Goal: Task Accomplishment & Management: Complete application form

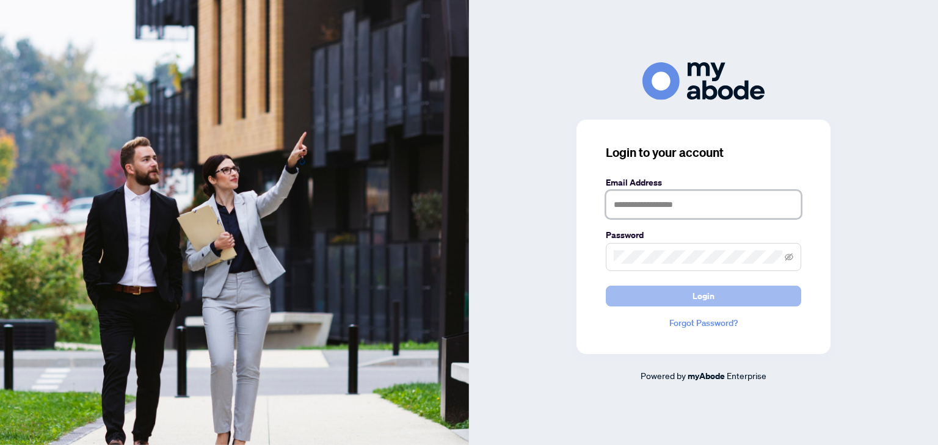
type input "**********"
click at [652, 293] on button "Login" at bounding box center [703, 296] width 195 height 21
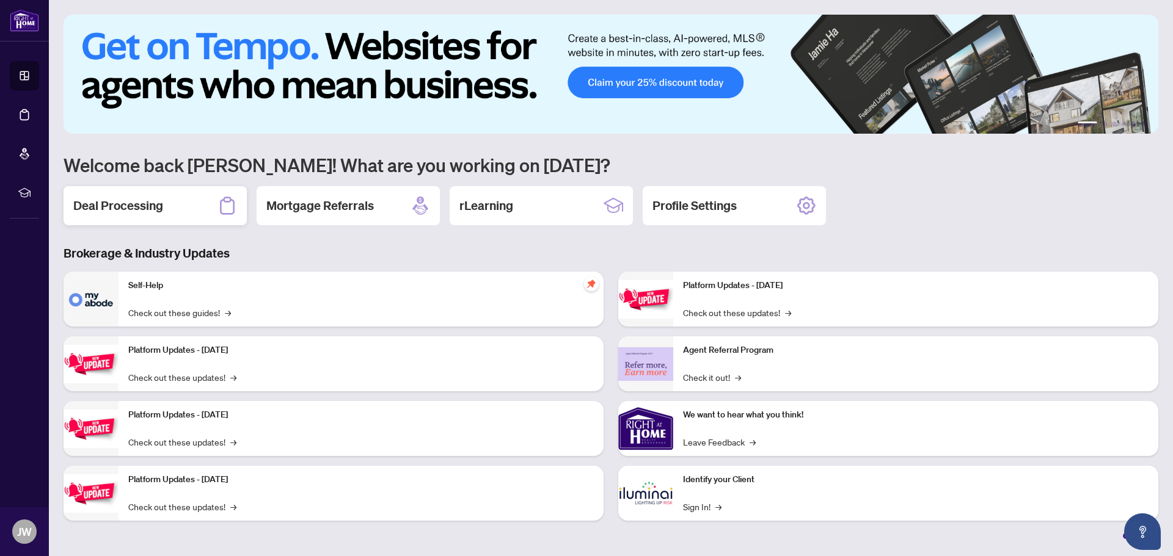
click at [219, 212] on icon at bounding box center [227, 206] width 20 height 20
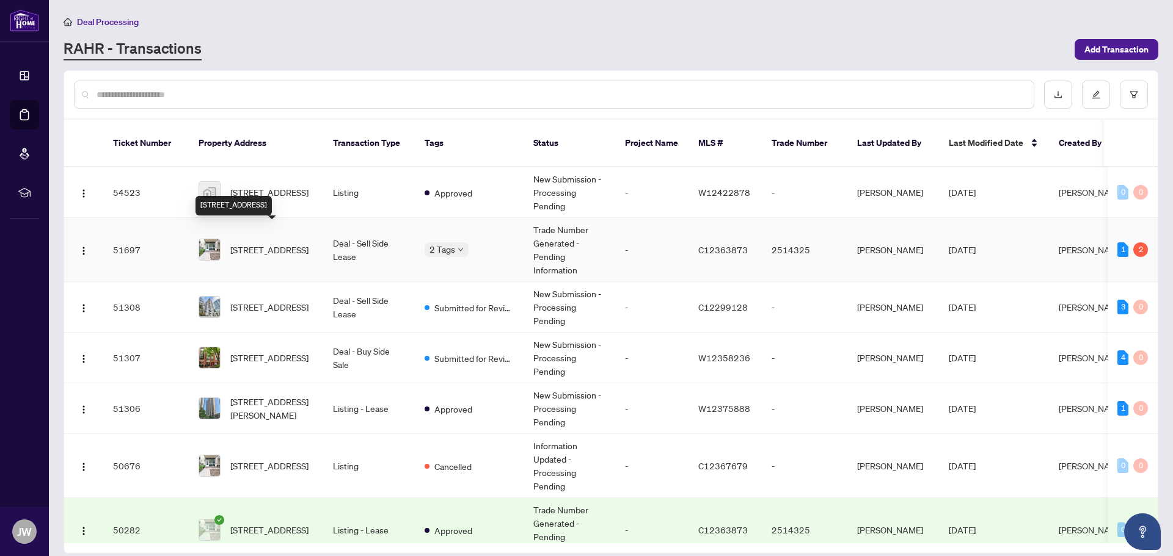
click at [301, 243] on span "[STREET_ADDRESS]" at bounding box center [269, 249] width 78 height 13
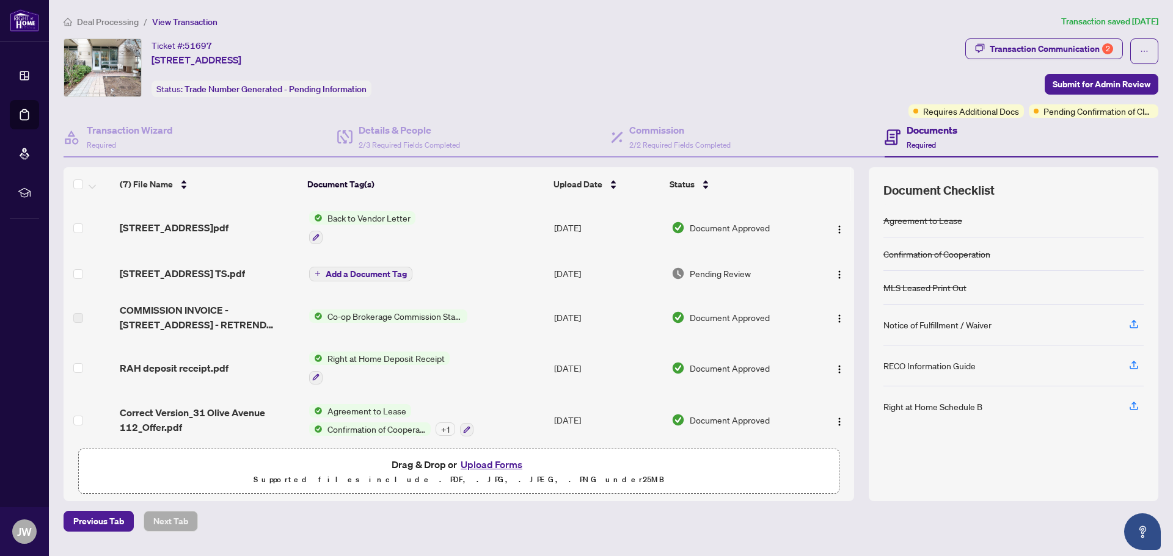
click at [1038, 59] on span "Transaction Communication 2" at bounding box center [1044, 51] width 158 height 26
click at [1038, 46] on div "Transaction Communication 2" at bounding box center [1051, 49] width 123 height 20
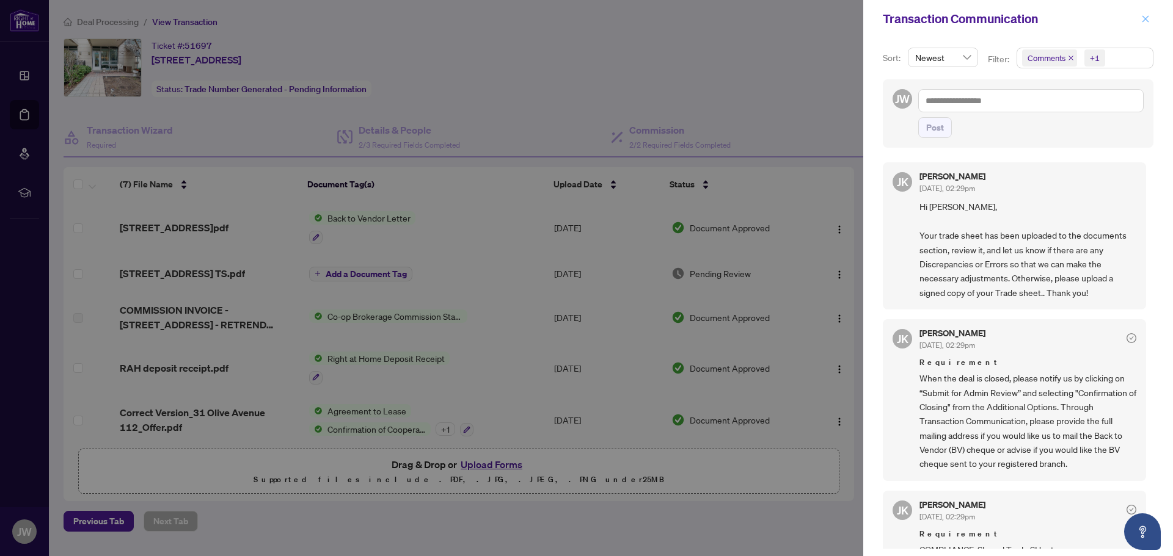
click at [1149, 20] on icon "close" at bounding box center [1145, 19] width 9 height 9
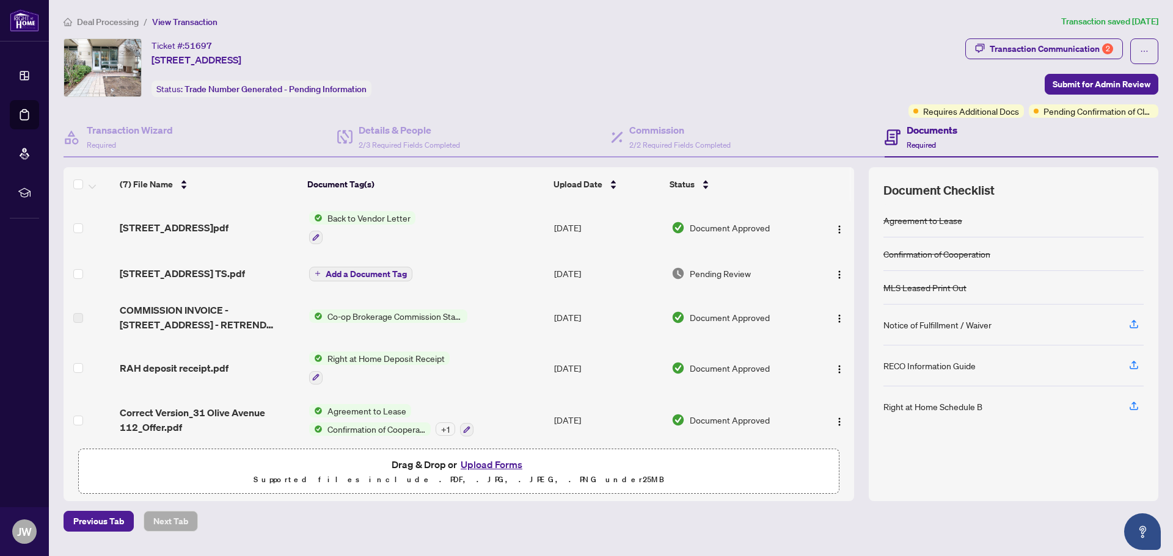
click at [260, 280] on td "[STREET_ADDRESS] TS.pdf" at bounding box center [209, 273] width 189 height 39
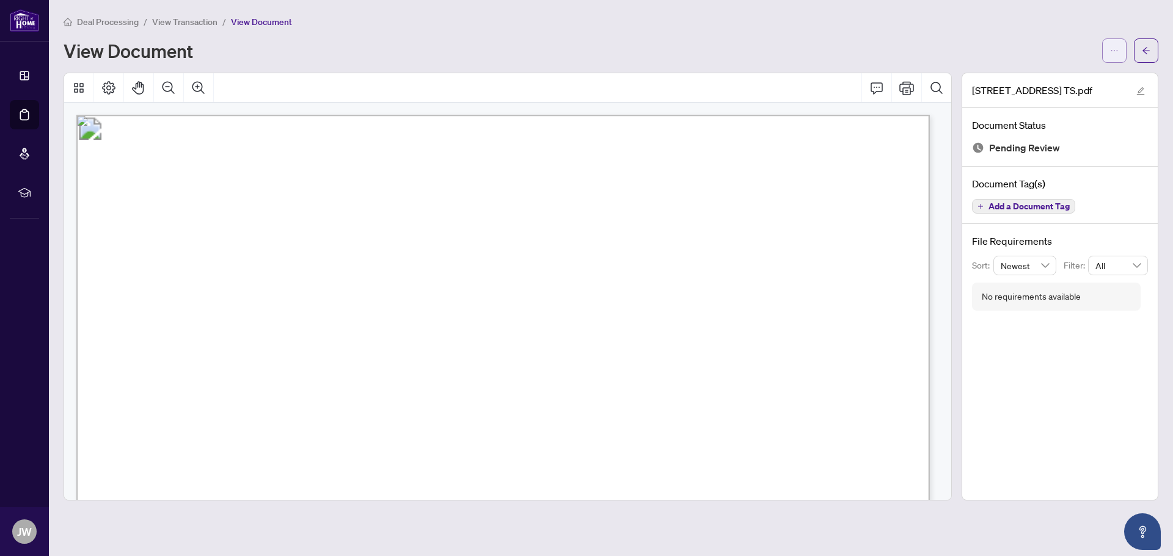
click at [1109, 51] on button "button" at bounding box center [1114, 50] width 24 height 24
click at [1073, 79] on span "Download" at bounding box center [1070, 77] width 93 height 13
click at [1149, 52] on icon "arrow-left" at bounding box center [1146, 50] width 9 height 9
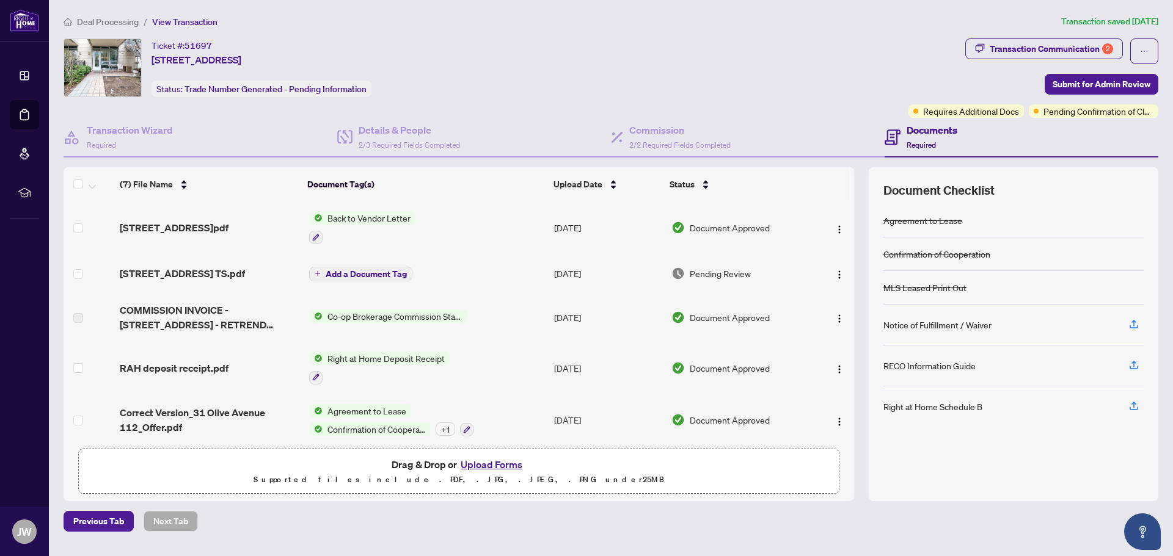
click at [490, 463] on button "Upload Forms" at bounding box center [491, 465] width 69 height 16
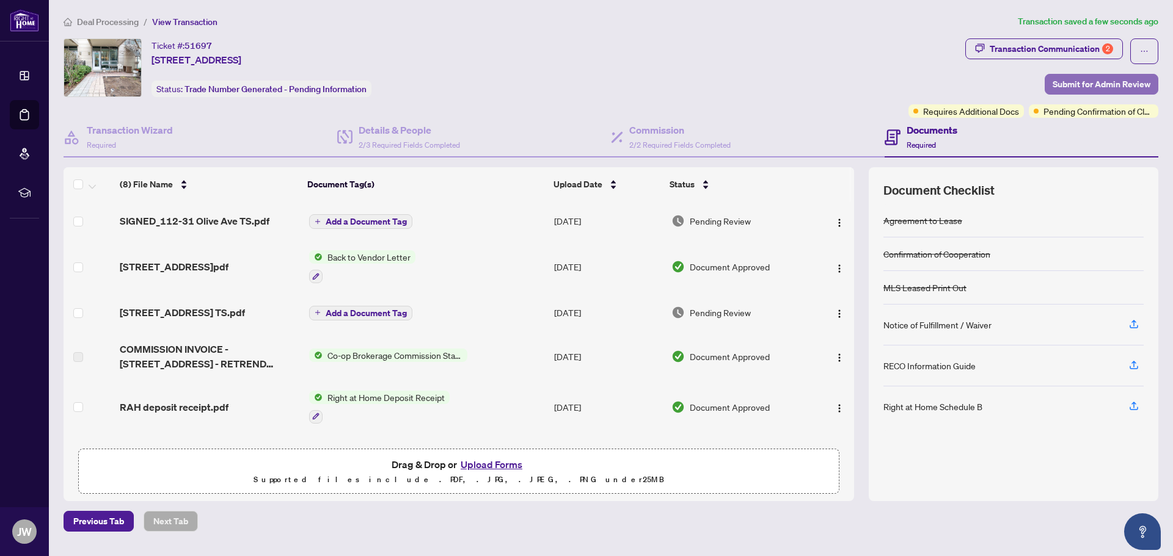
click at [1115, 80] on span "Submit for Admin Review" at bounding box center [1101, 85] width 98 height 20
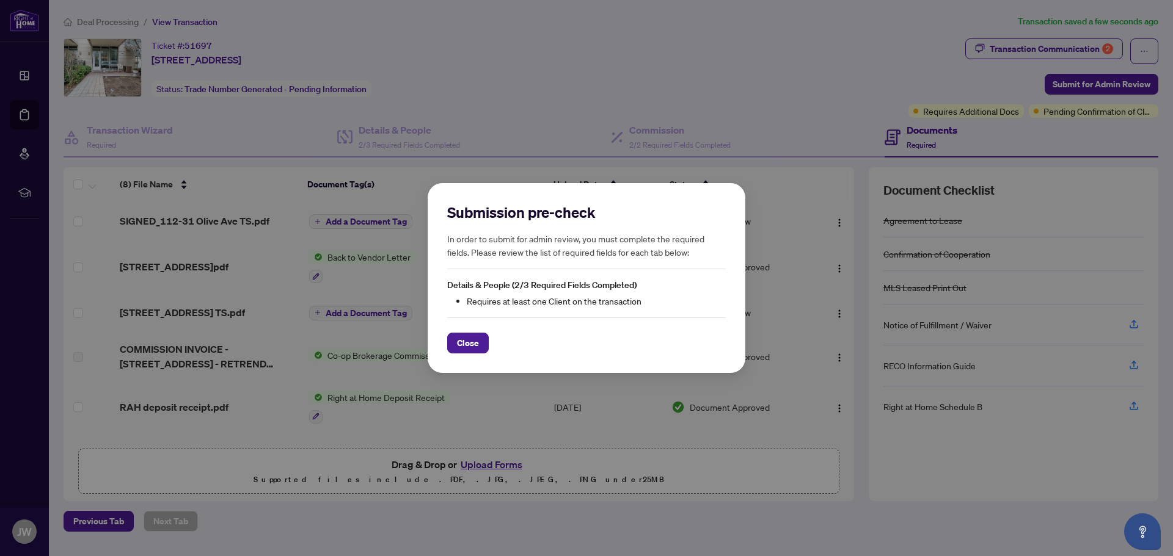
click at [441, 337] on div "Submission pre-check In order to submit for admin review, you must complete the…" at bounding box center [587, 278] width 318 height 191
click at [473, 338] on span "Close" at bounding box center [468, 344] width 22 height 20
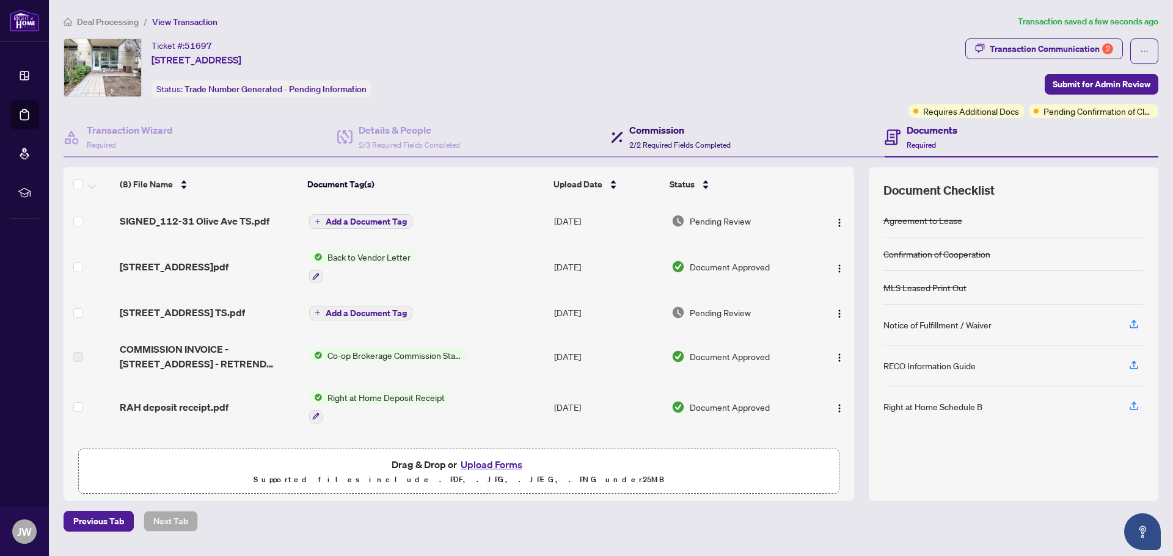
click at [669, 123] on h4 "Commission" at bounding box center [679, 130] width 101 height 15
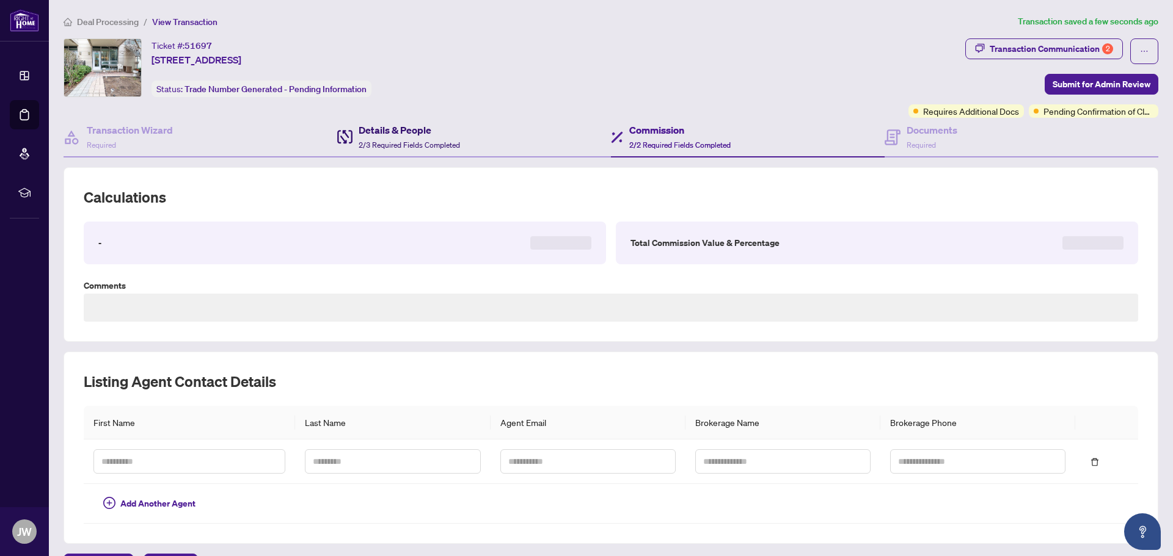
click at [423, 125] on h4 "Details & People" at bounding box center [409, 130] width 101 height 15
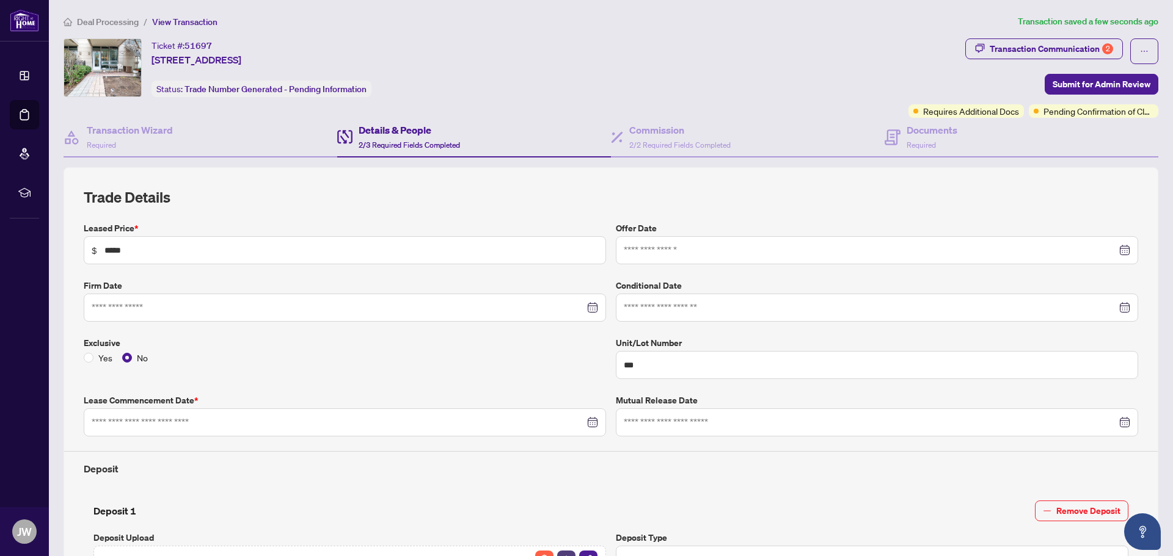
type input "**********"
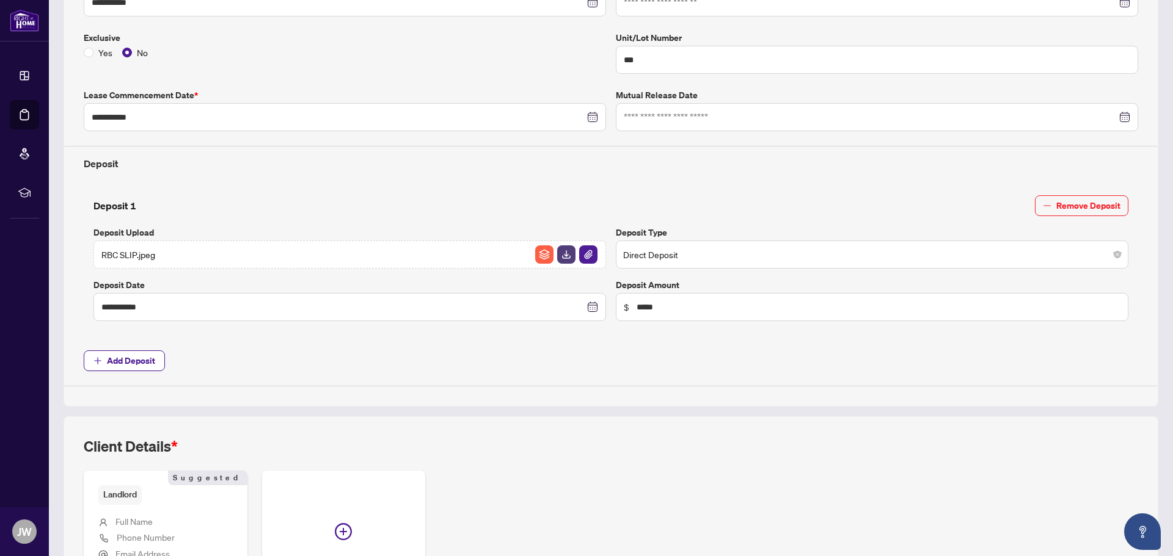
scroll to position [437, 0]
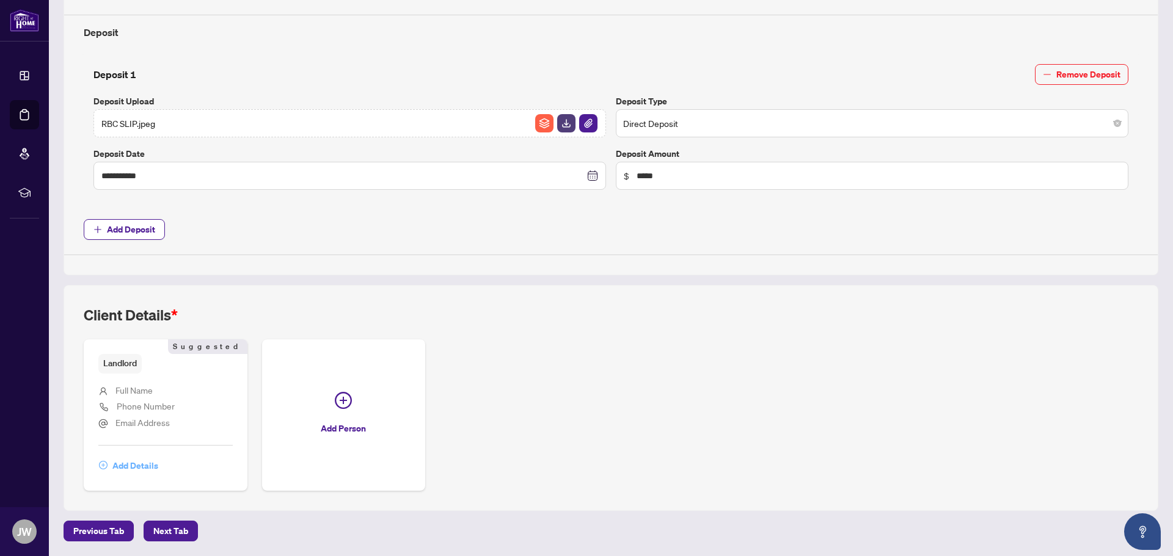
click at [130, 465] on span "Add Details" at bounding box center [135, 466] width 46 height 20
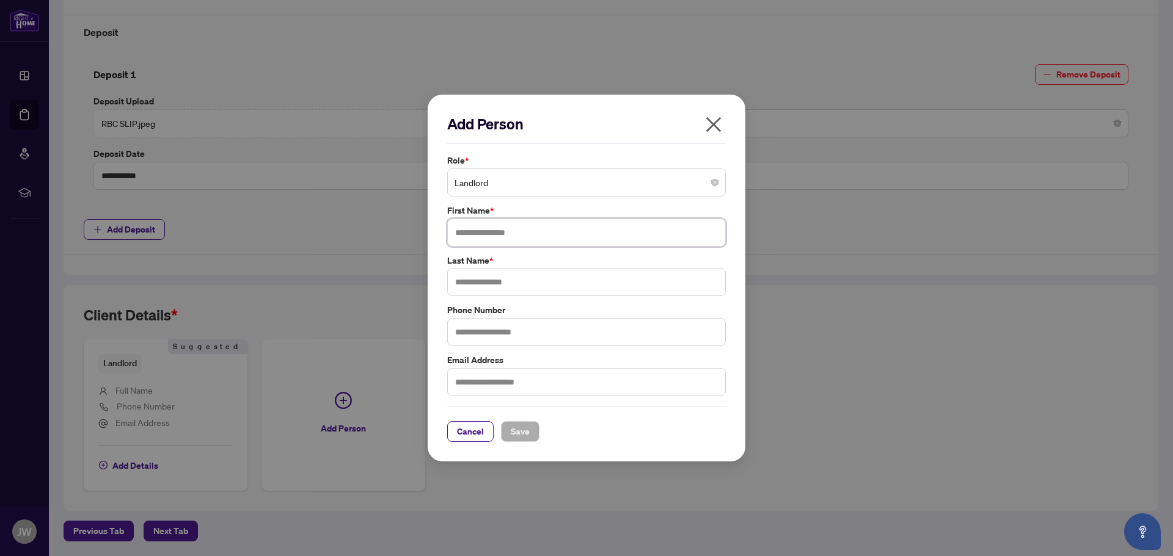
click at [530, 226] on input "text" at bounding box center [586, 233] width 279 height 28
type input "*"
type input "*****"
type input "****"
click at [536, 322] on input "text" at bounding box center [586, 332] width 279 height 28
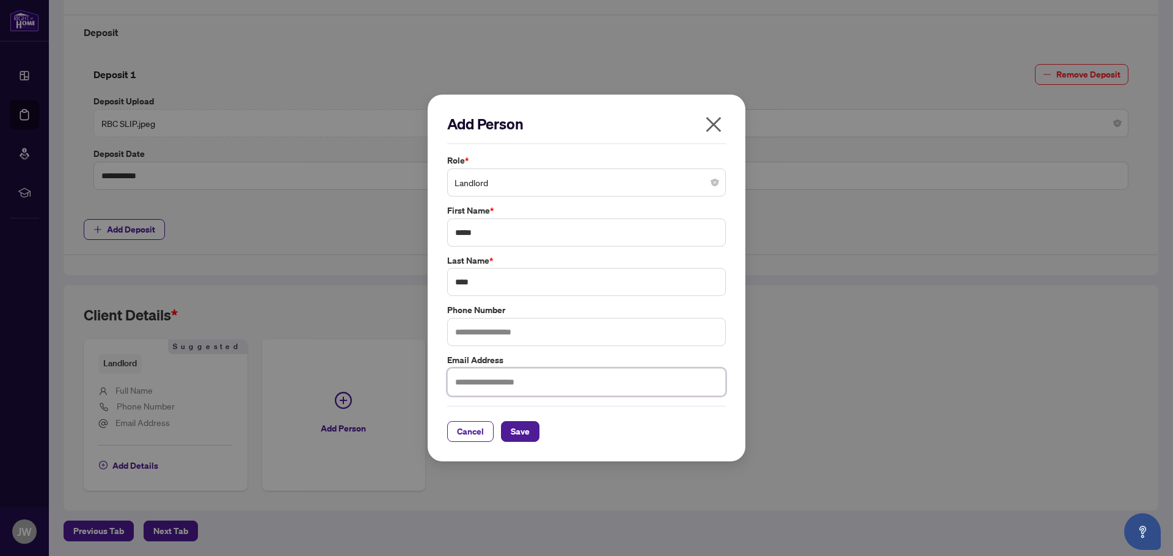
click at [462, 388] on input "text" at bounding box center [586, 382] width 279 height 28
paste input "**********"
type input "**********"
click at [509, 431] on button "Save" at bounding box center [520, 431] width 38 height 21
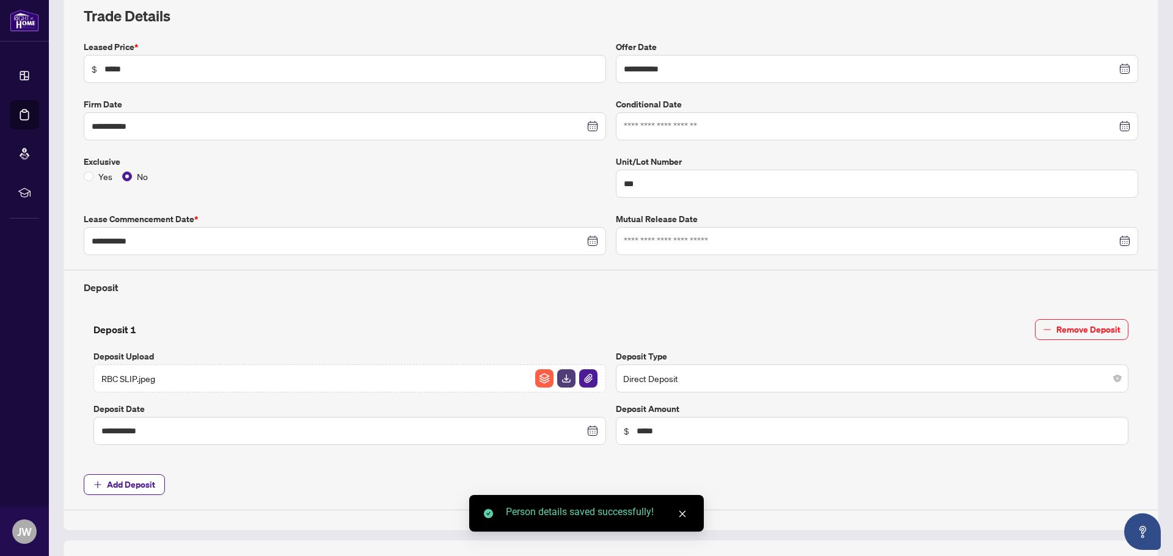
scroll to position [0, 0]
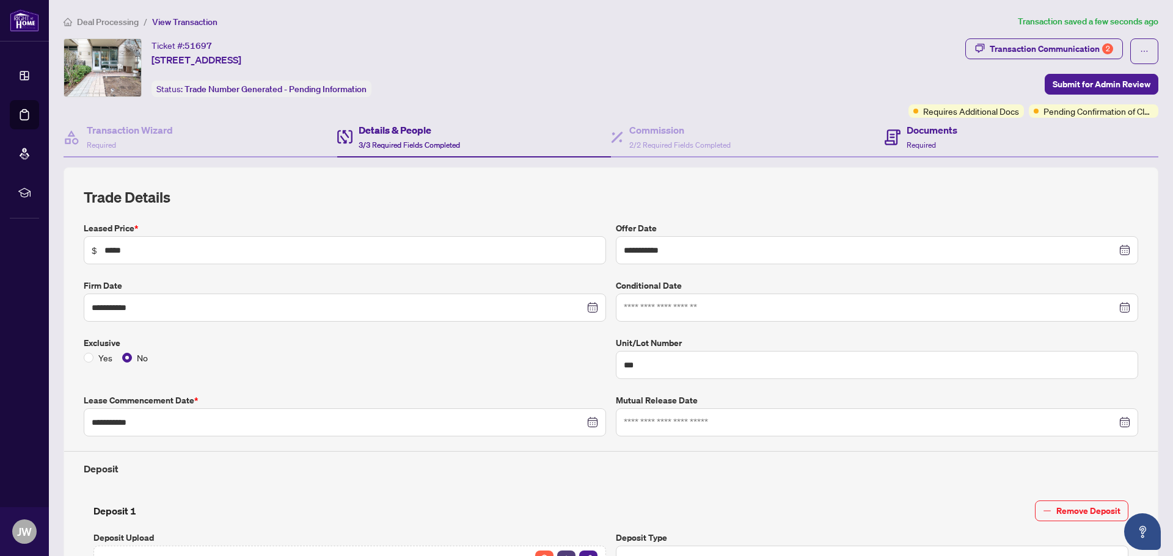
click at [949, 155] on div "Documents Required" at bounding box center [1021, 138] width 274 height 40
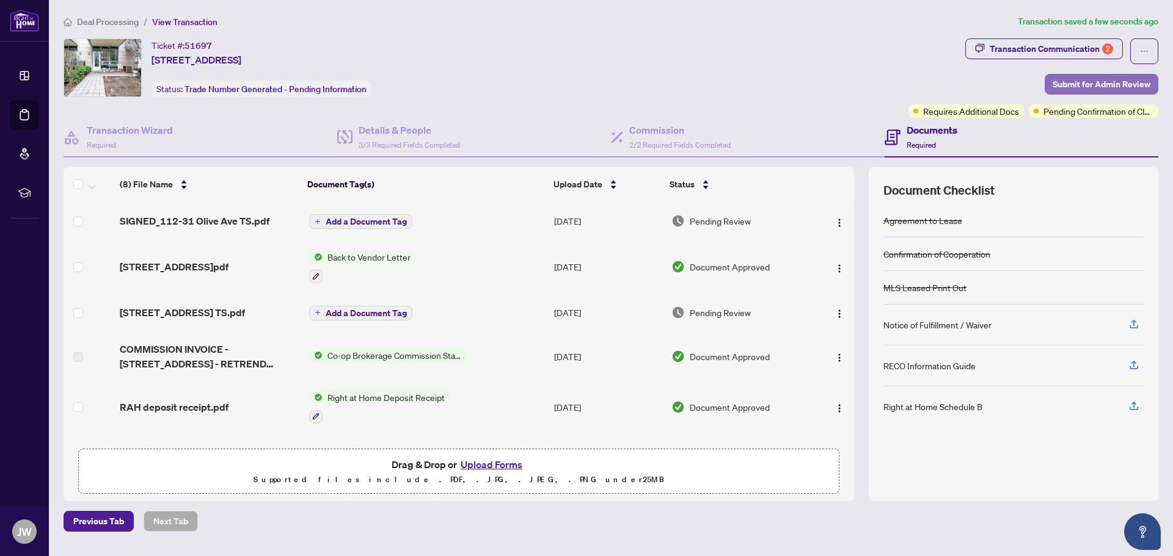
click at [1107, 82] on span "Submit for Admin Review" at bounding box center [1101, 85] width 98 height 20
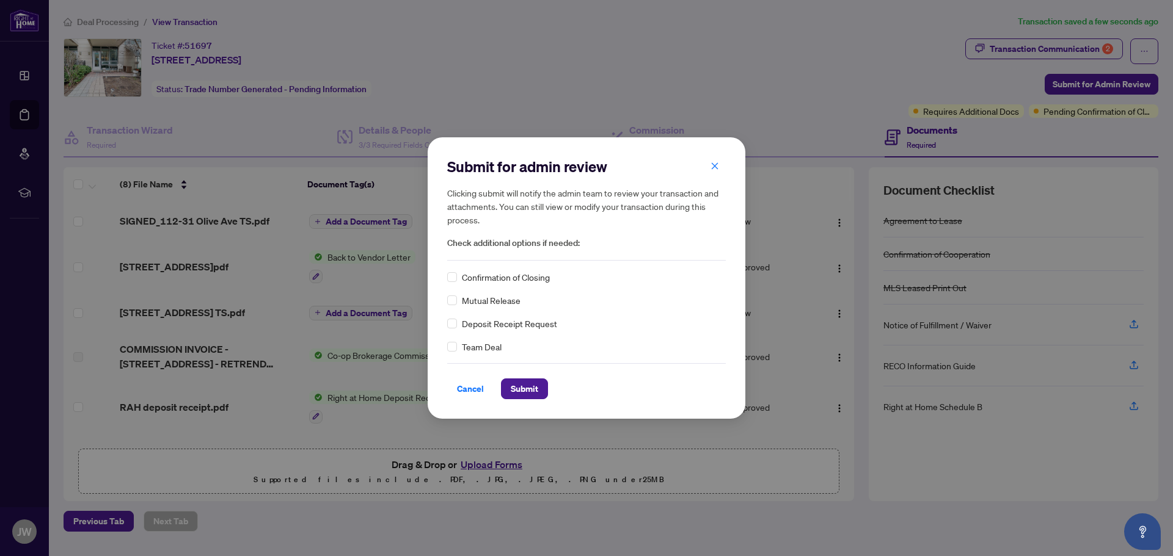
click at [530, 274] on span "Confirmation of Closing" at bounding box center [506, 277] width 88 height 13
click at [461, 279] on div "Confirmation of Closing" at bounding box center [586, 277] width 279 height 13
click at [458, 279] on div "Confirmation of Closing" at bounding box center [586, 277] width 279 height 13
click at [529, 396] on span "Submit" at bounding box center [524, 389] width 27 height 20
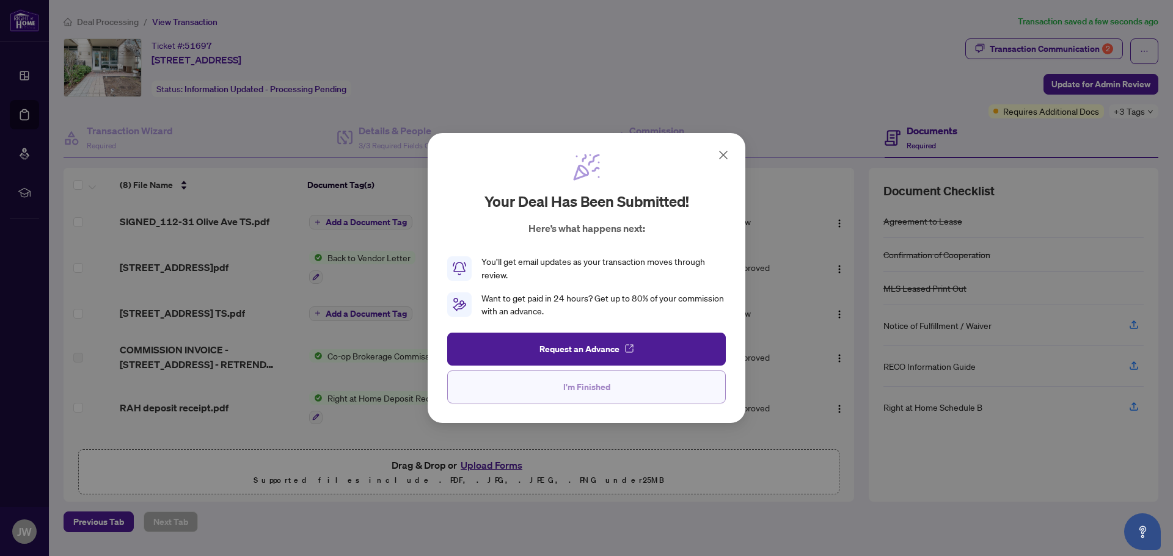
click at [647, 395] on button "I'm Finished" at bounding box center [586, 387] width 279 height 33
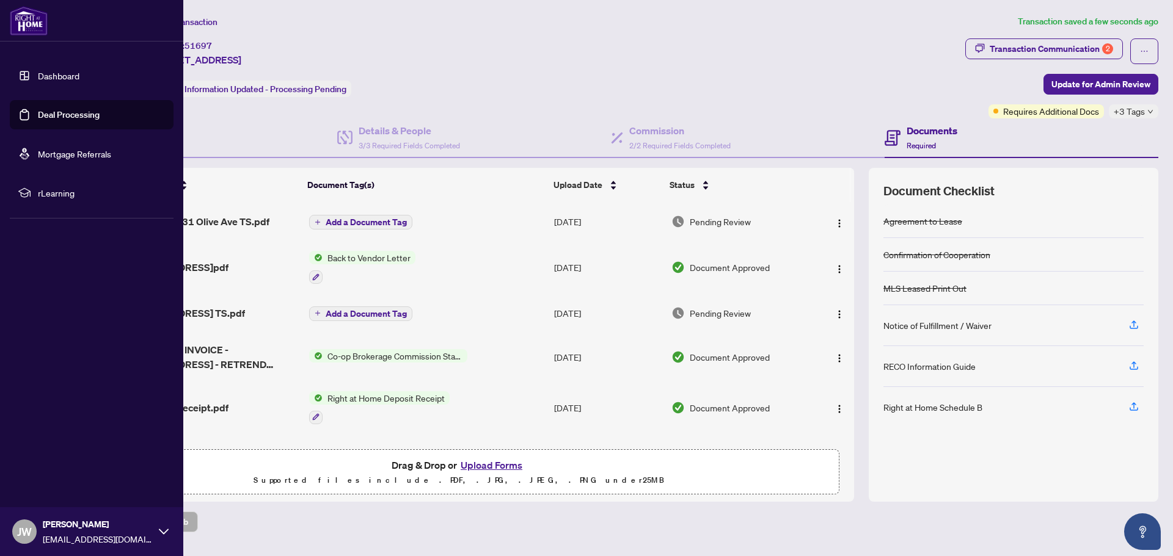
click at [46, 81] on link "Dashboard" at bounding box center [59, 75] width 42 height 11
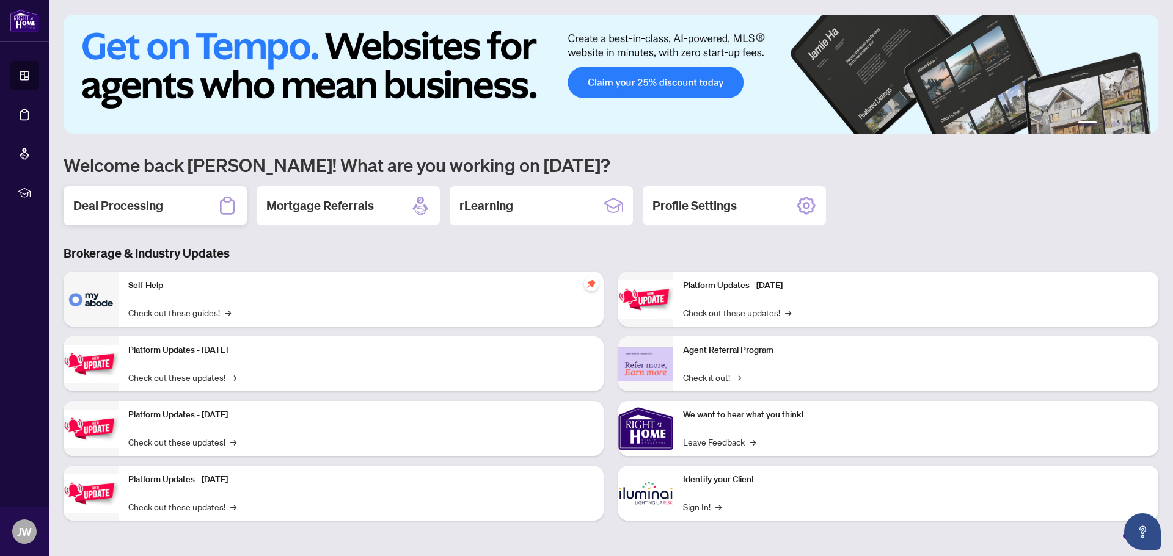
click at [204, 199] on div "Deal Processing" at bounding box center [155, 205] width 183 height 39
